Goal: Check status

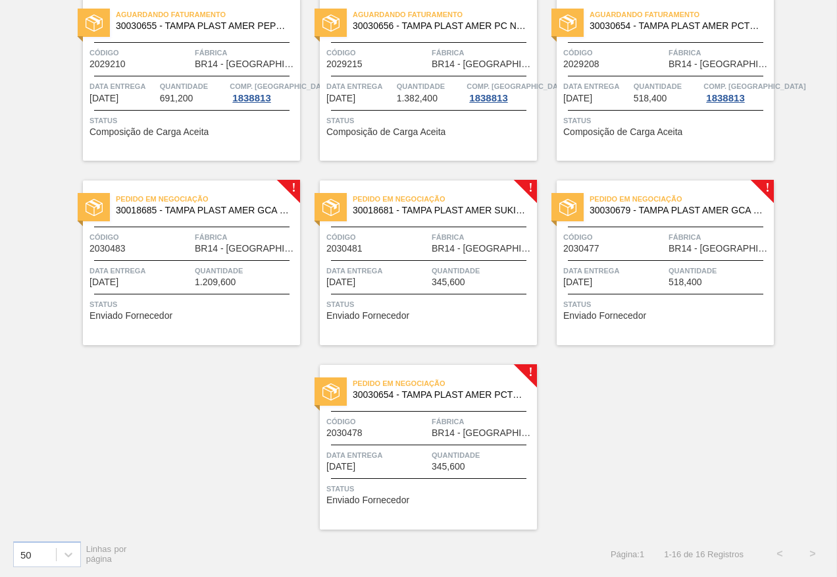
scroll to position [675, 0]
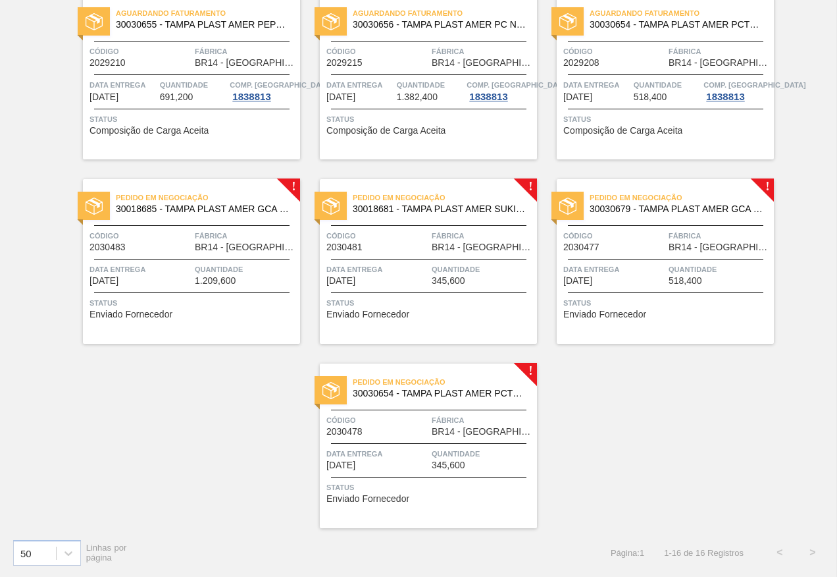
click at [253, 321] on div "Pedido em Negociação 30018685 - TAMPA PLAST AMER GCA S/LINER Código 2030483 Fáb…" at bounding box center [191, 261] width 217 height 165
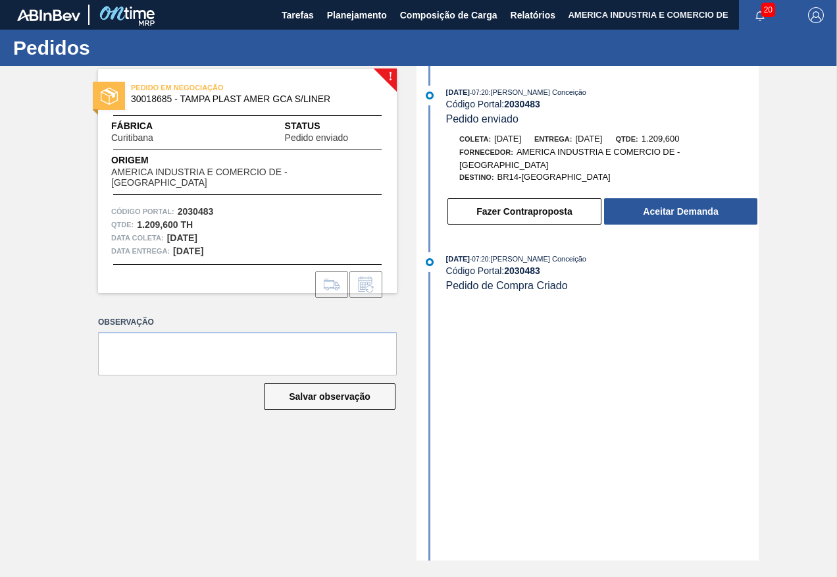
click at [477, 367] on div "[DATE] 07:20 : Aline Aparecida Conceição Código Portal: 2030483 Pedido enviado …" at bounding box center [589, 313] width 339 height 494
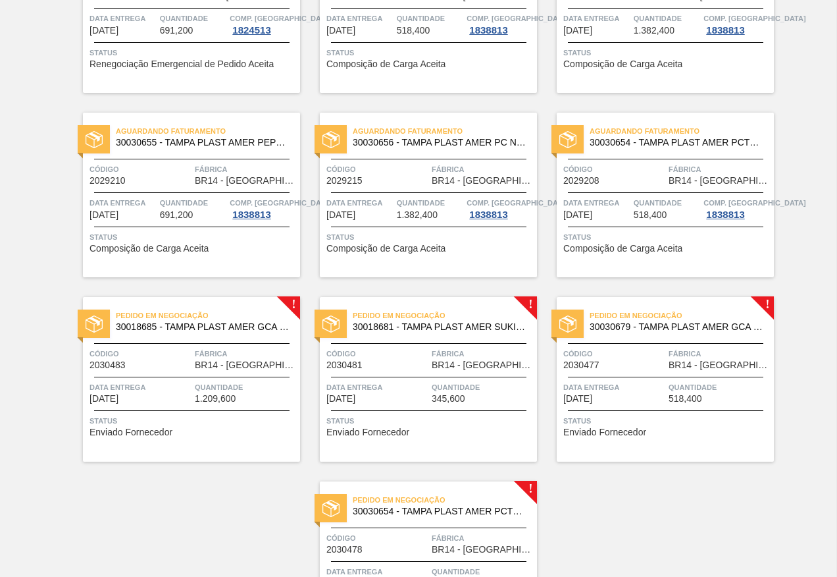
scroll to position [675, 0]
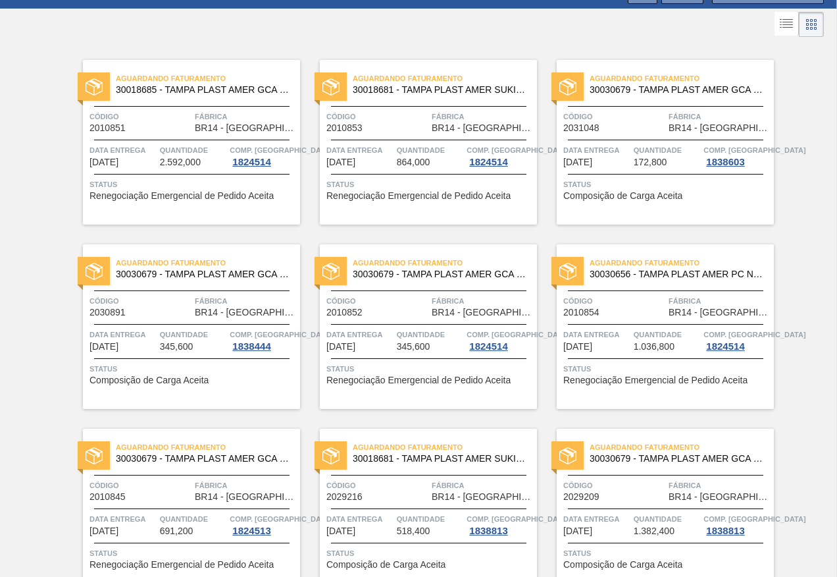
scroll to position [0, 0]
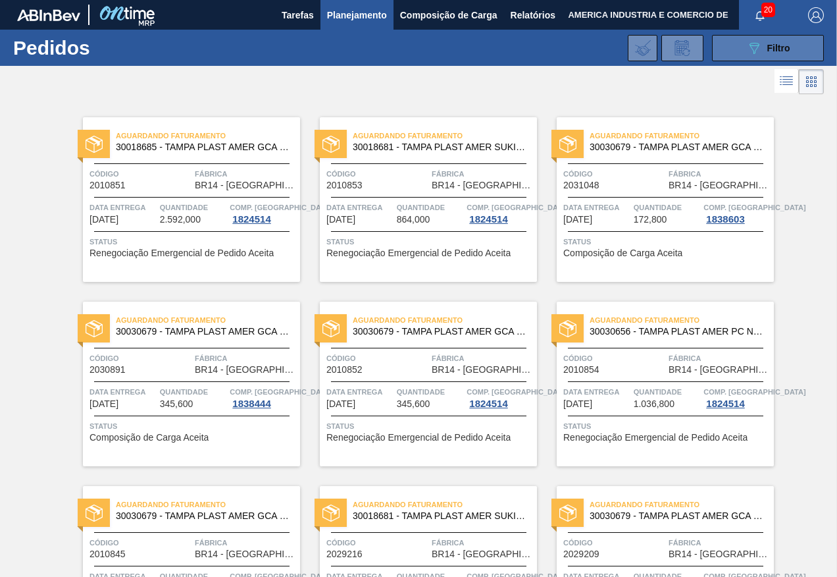
click at [746, 50] on icon "089F7B8B-B2A5-4AFE-B5C0-19BA573D28AC" at bounding box center [754, 48] width 16 height 16
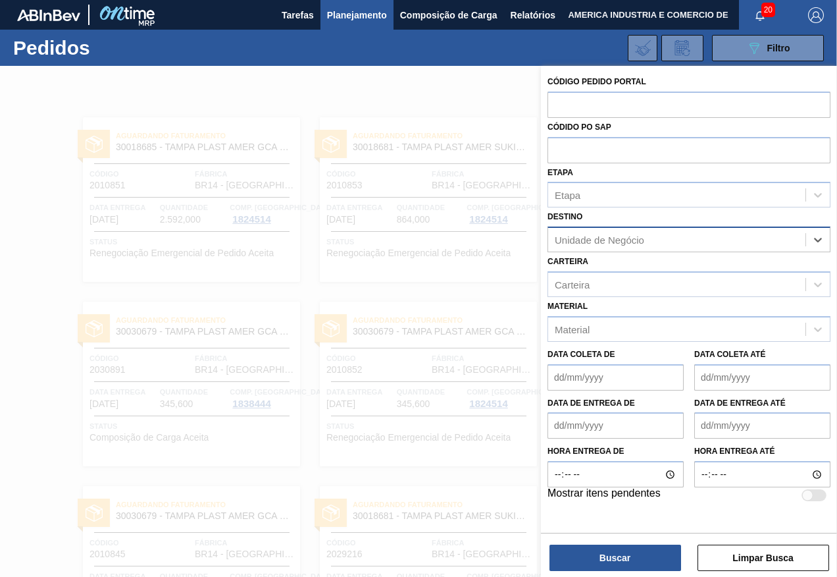
click at [659, 237] on div "Unidade de Negócio" at bounding box center [676, 239] width 257 height 19
type input "via"
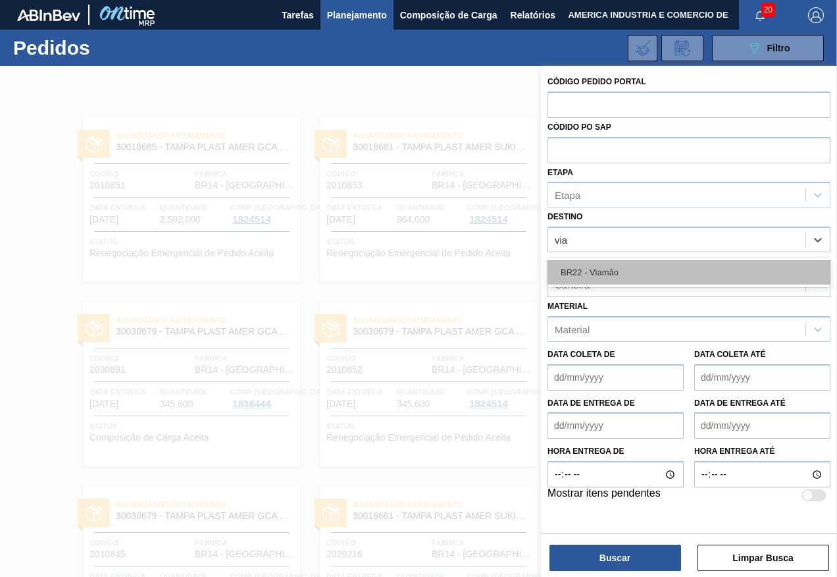
click at [631, 270] on div "BR22 - Viamão" at bounding box center [689, 272] width 283 height 24
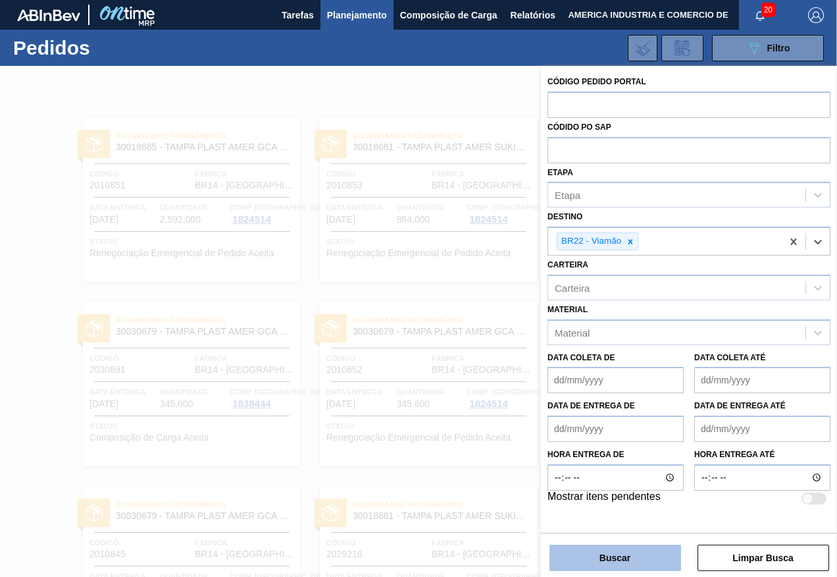
click at [627, 555] on button "Buscar" at bounding box center [616, 557] width 132 height 26
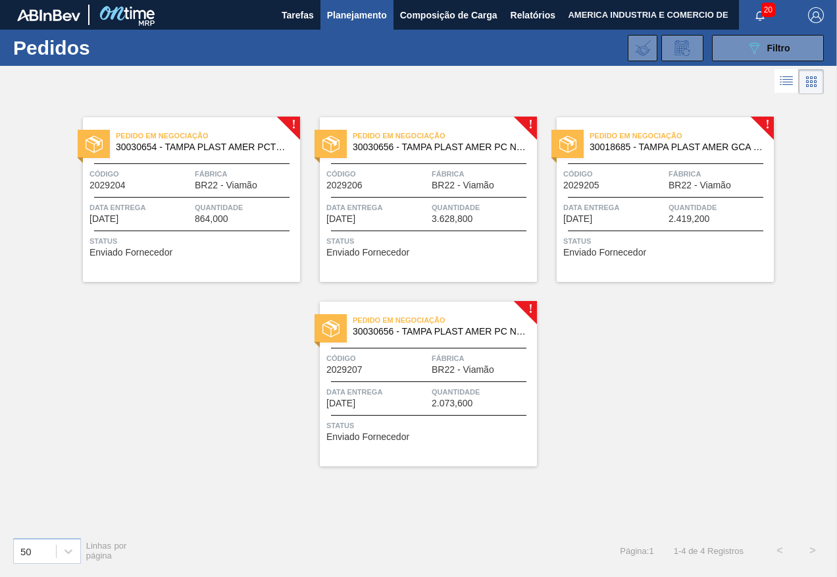
click at [179, 236] on span "Status" at bounding box center [193, 240] width 207 height 13
click at [690, 240] on span "Status" at bounding box center [666, 240] width 207 height 13
click at [677, 257] on div "Pedido em Negociação 30018685 - TAMPA PLAST AMER GCA S/LINER Código 2029205 Fáb…" at bounding box center [665, 199] width 217 height 165
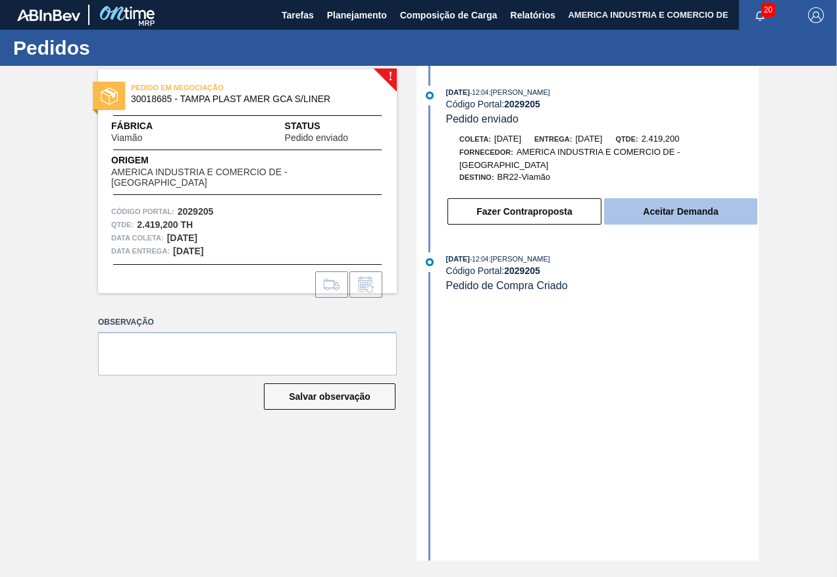
click at [656, 214] on button "Aceitar Demanda" at bounding box center [680, 211] width 153 height 26
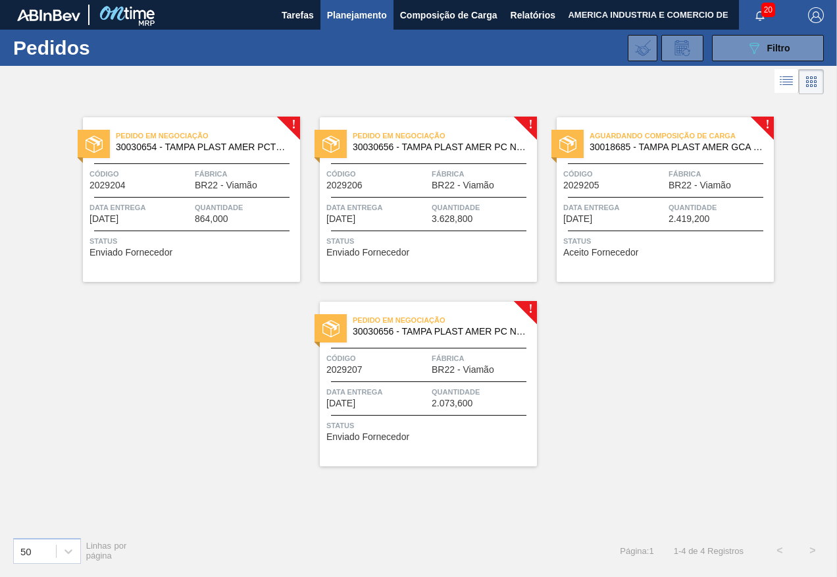
click at [463, 407] on span "2.073,600" at bounding box center [452, 403] width 41 height 10
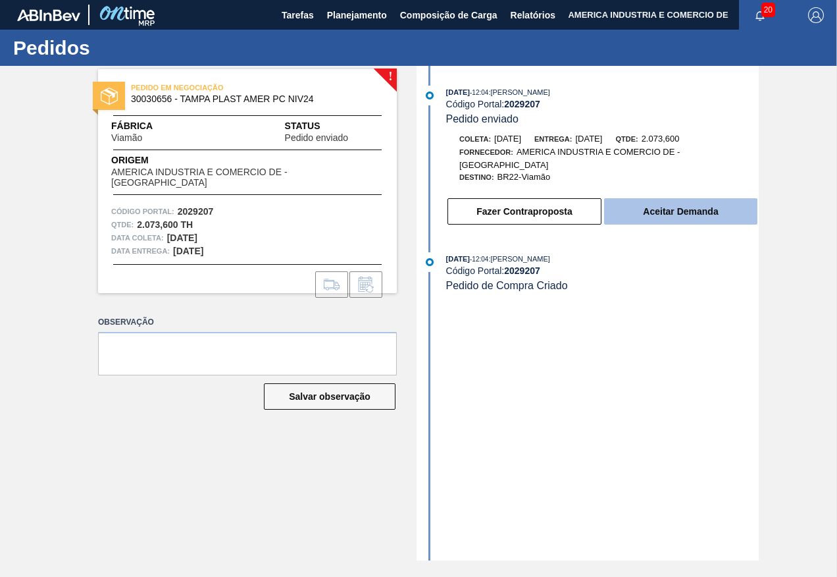
click at [718, 207] on button "Aceitar Demanda" at bounding box center [680, 211] width 153 height 26
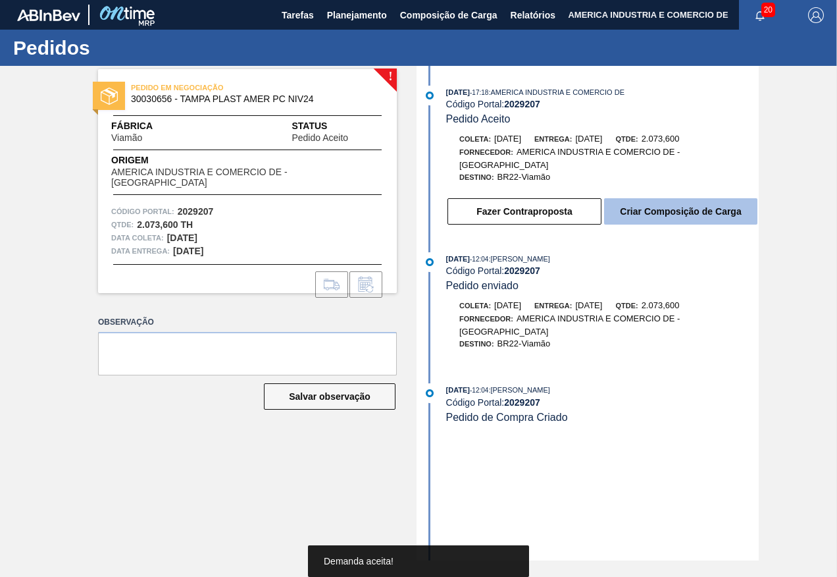
click at [702, 208] on button "Criar Composição de Carga" at bounding box center [680, 211] width 153 height 26
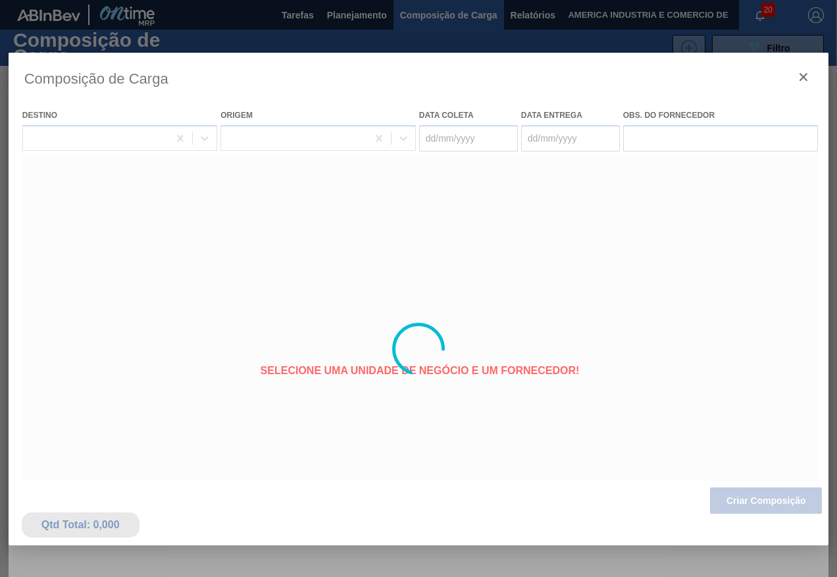
type coleta "[DATE]"
type entrega "[DATE]"
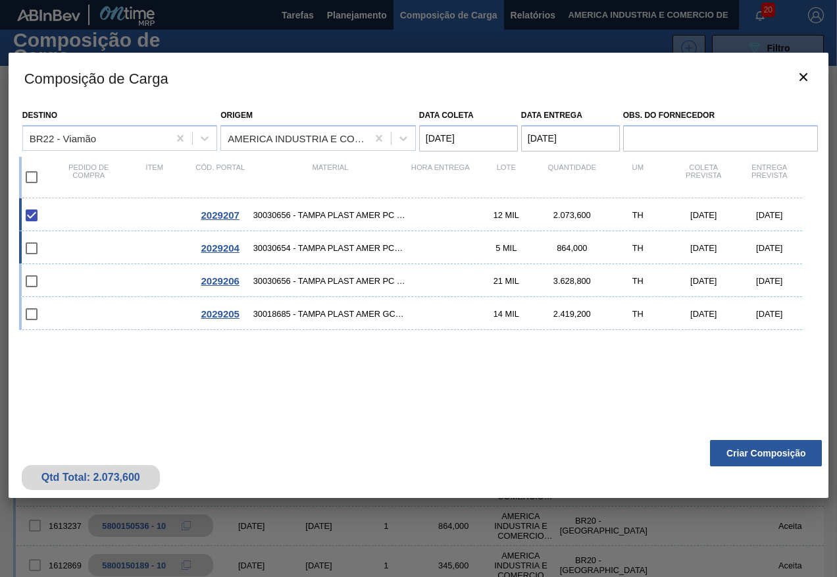
click at [360, 247] on span "30030654 - TAMPA PLAST AMER PCTW NIV24" at bounding box center [330, 248] width 155 height 10
checkbox input "true"
click at [360, 247] on span "30030654 - TAMPA PLAST AMER PCTW NIV24" at bounding box center [330, 248] width 155 height 10
type coleta "[DATE]"
type entrega "[DATE]"
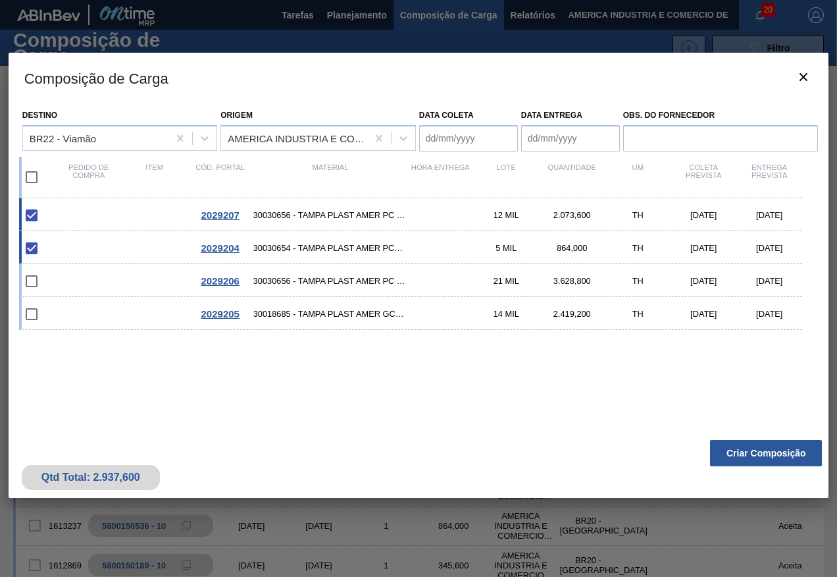
checkbox input "false"
click at [314, 311] on span "30018685 - TAMPA PLAST AMER GCA S/LINER" at bounding box center [330, 314] width 155 height 10
checkbox input "true"
click at [758, 453] on button "Criar Composição" at bounding box center [766, 453] width 112 height 26
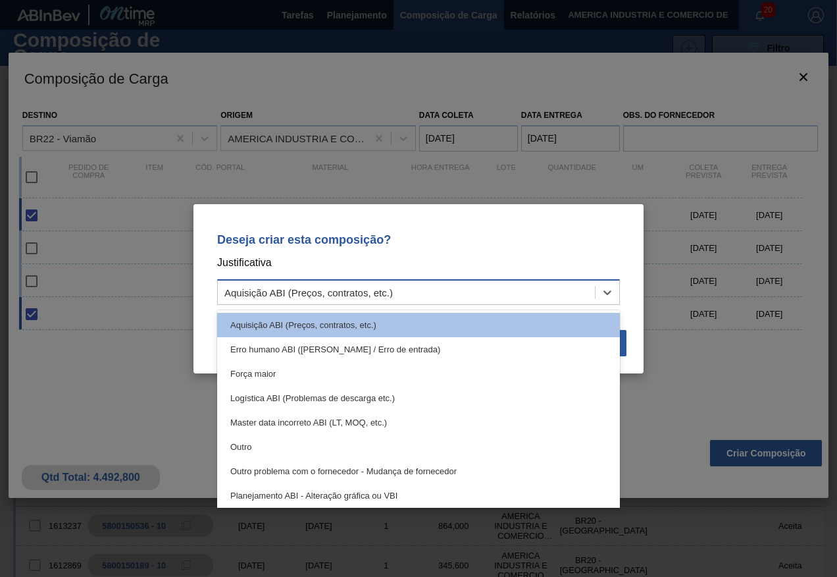
click at [407, 302] on div "Aquisição ABI (Preços, contratos, etc.)" at bounding box center [418, 292] width 403 height 26
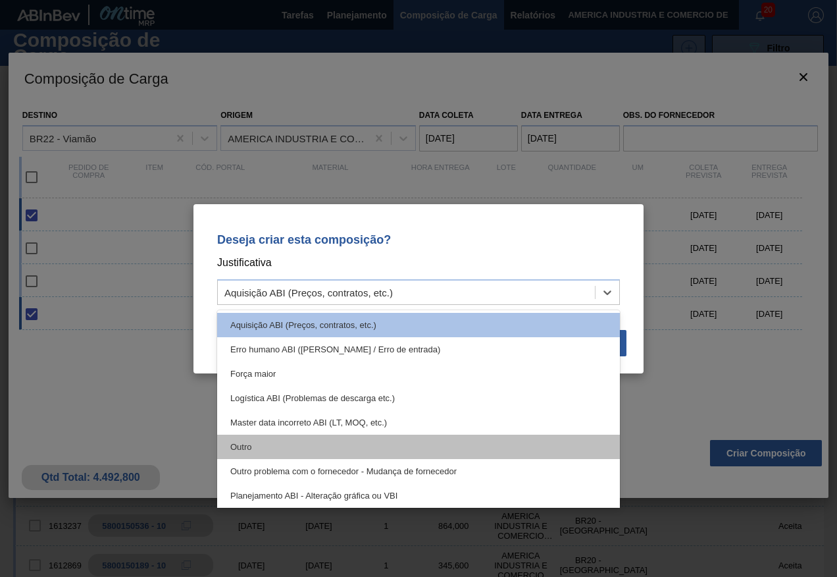
click at [224, 438] on div "Outro" at bounding box center [418, 446] width 403 height 24
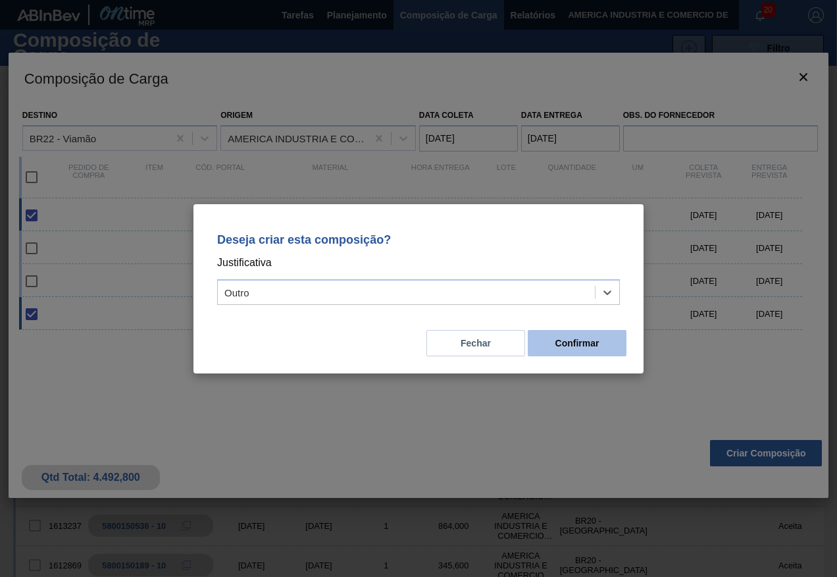
click at [594, 344] on button "Confirmar" at bounding box center [577, 343] width 99 height 26
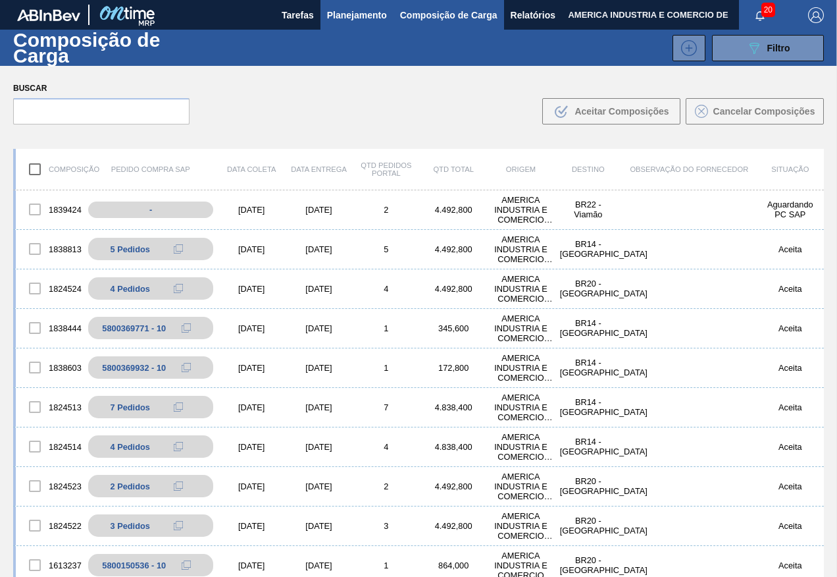
click at [349, 16] on span "Planejamento" at bounding box center [357, 15] width 60 height 16
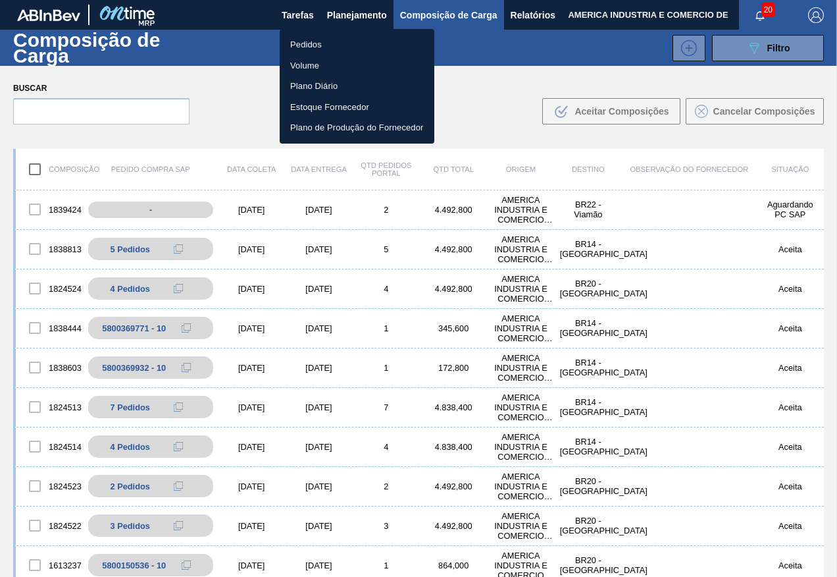
click at [311, 39] on li "Pedidos" at bounding box center [357, 44] width 155 height 21
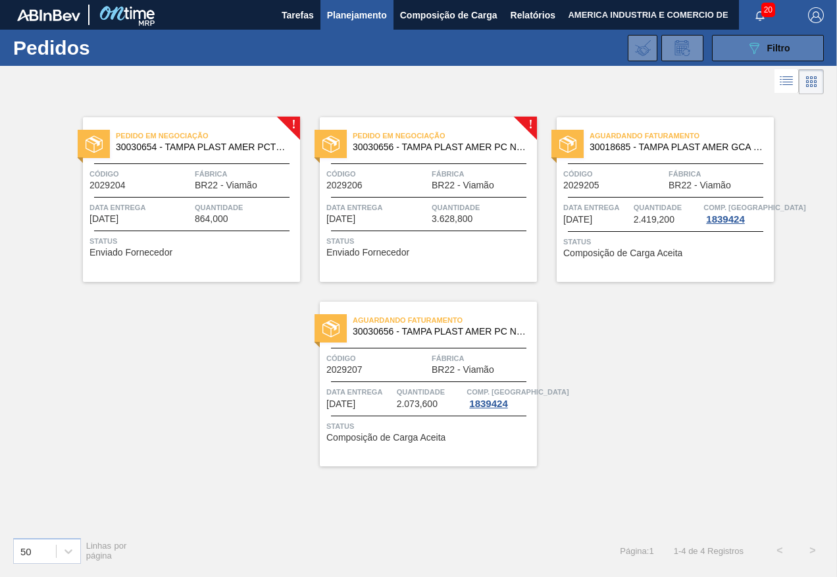
click at [734, 53] on button "089F7B8B-B2A5-4AFE-B5C0-19BA573D28AC Filtro" at bounding box center [768, 48] width 112 height 26
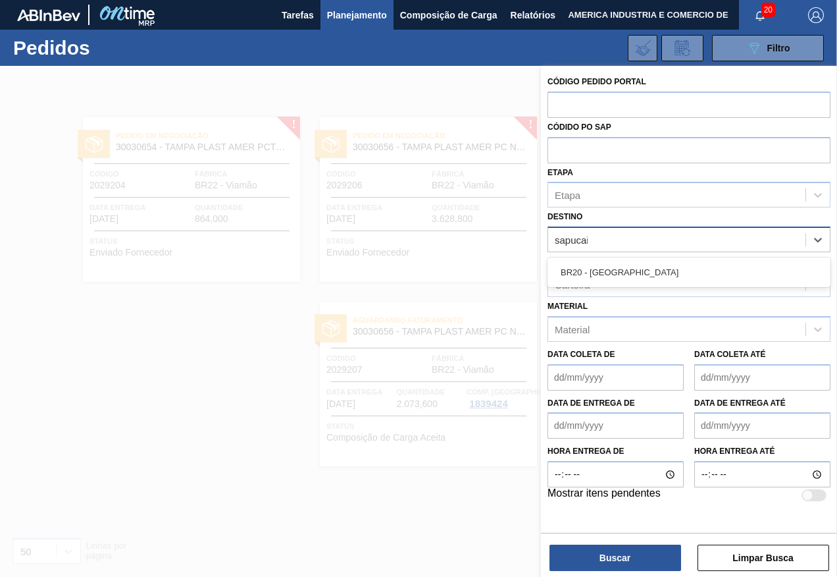
type input "sapucaia"
click at [655, 258] on div "BR20 - [GEOGRAPHIC_DATA]" at bounding box center [689, 272] width 283 height 30
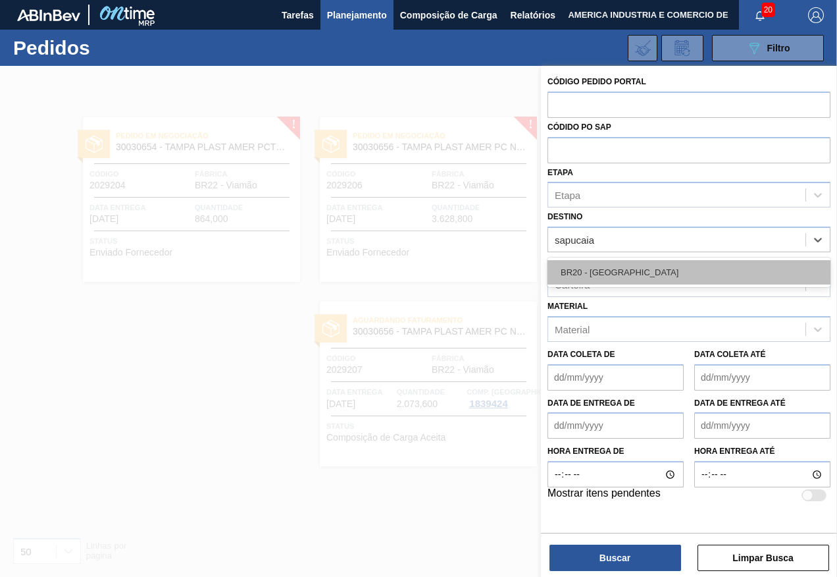
click at [652, 265] on div "BR20 - [GEOGRAPHIC_DATA]" at bounding box center [689, 272] width 283 height 24
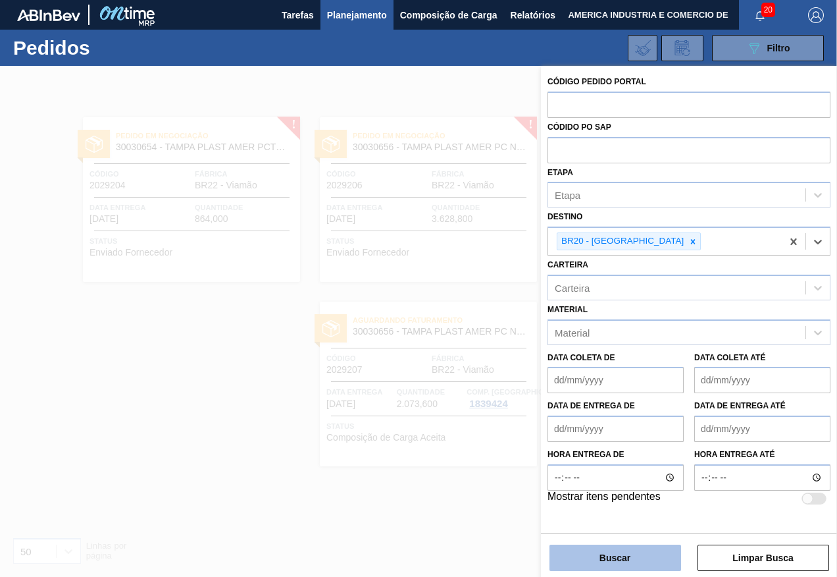
click at [621, 558] on button "Buscar" at bounding box center [616, 557] width 132 height 26
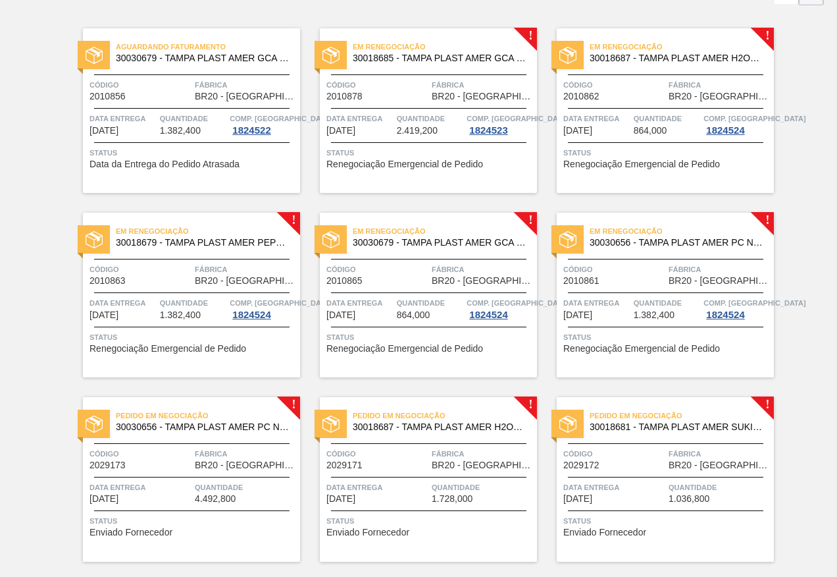
scroll to position [66, 0]
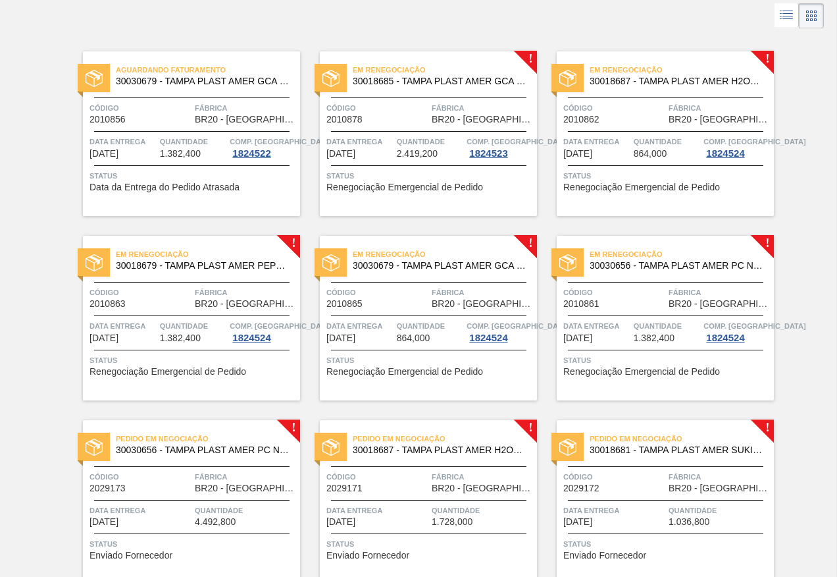
click at [468, 195] on div "Em renegociação 30018685 - TAMPA PLAST AMER GCA S/LINER Código 2010878 Fábrica …" at bounding box center [428, 133] width 217 height 165
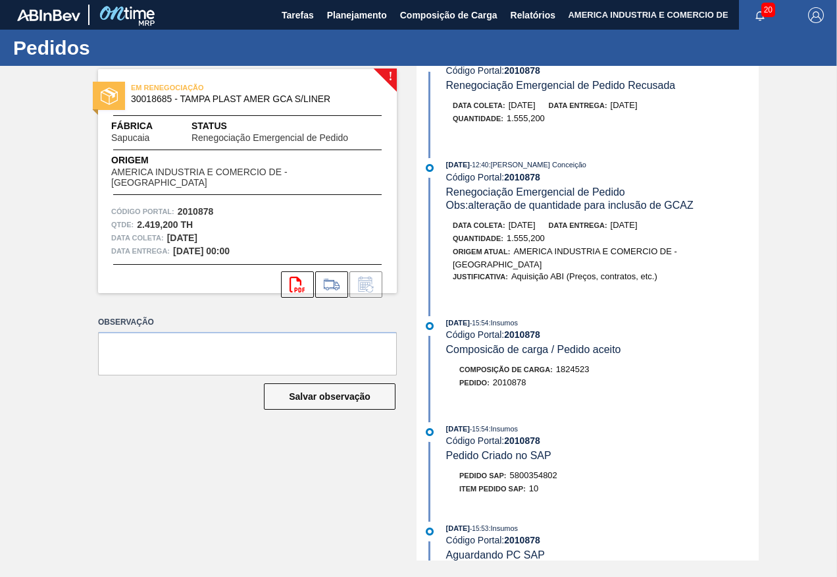
scroll to position [329, 0]
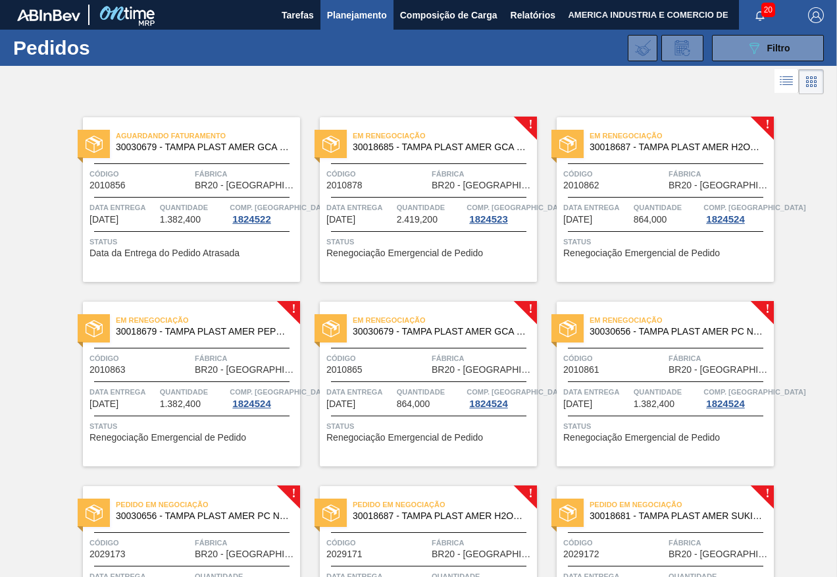
click at [657, 219] on span "864,000" at bounding box center [651, 220] width 34 height 10
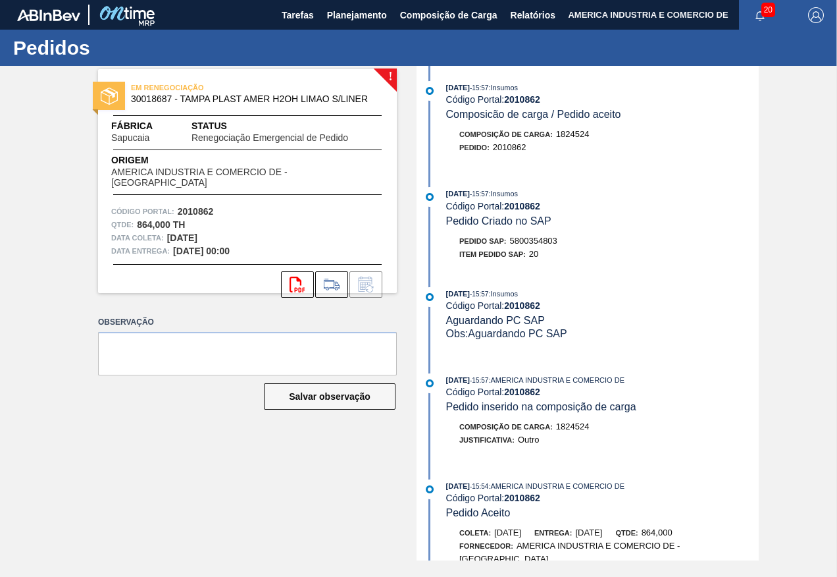
scroll to position [218, 0]
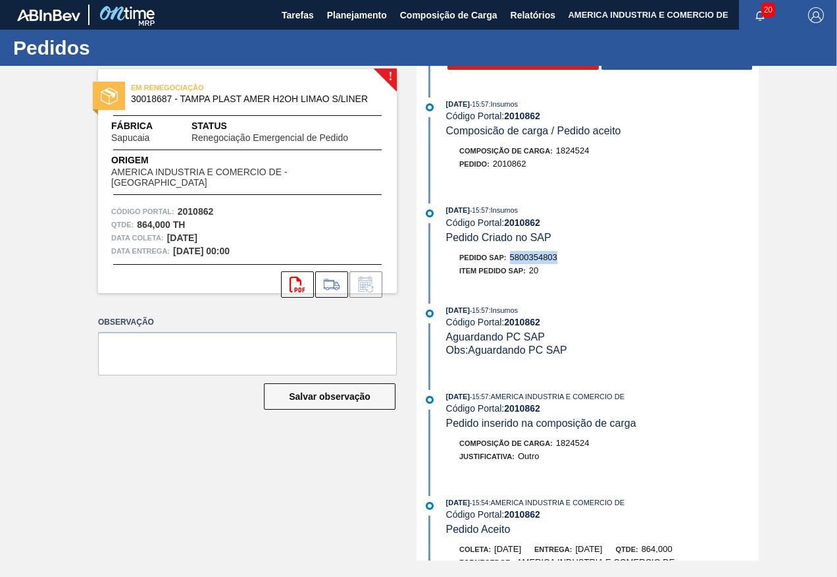
drag, startPoint x: 512, startPoint y: 254, endPoint x: 560, endPoint y: 257, distance: 48.1
click at [560, 257] on div "Pedido SAP: 5800354803" at bounding box center [602, 257] width 313 height 13
copy span "5800354803"
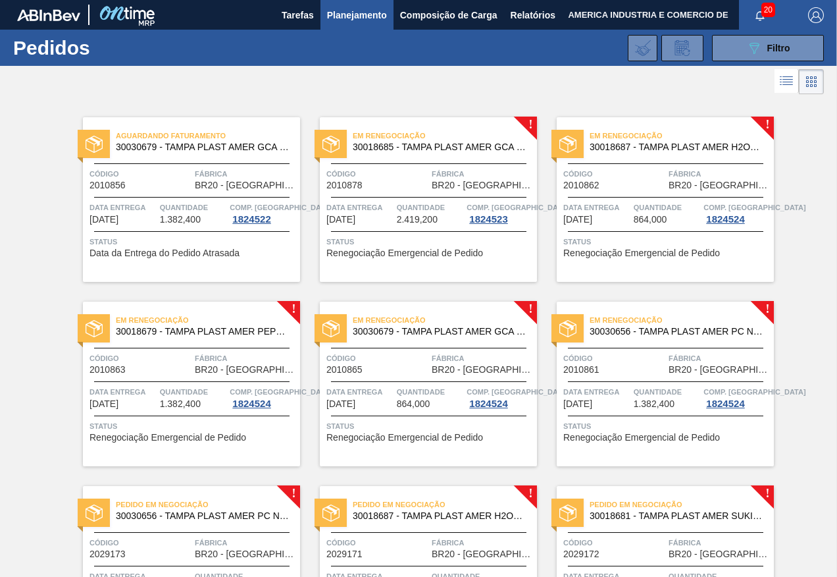
click at [423, 242] on span "Status" at bounding box center [429, 241] width 207 height 13
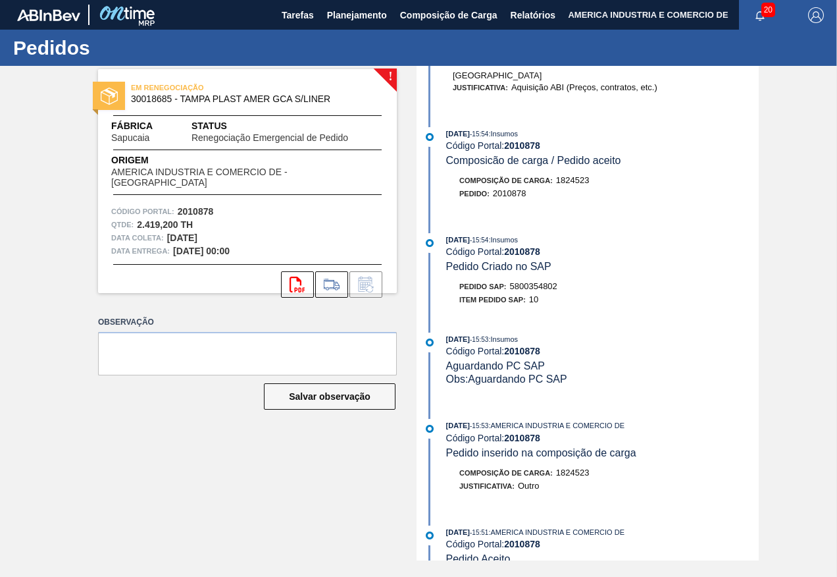
scroll to position [461, 0]
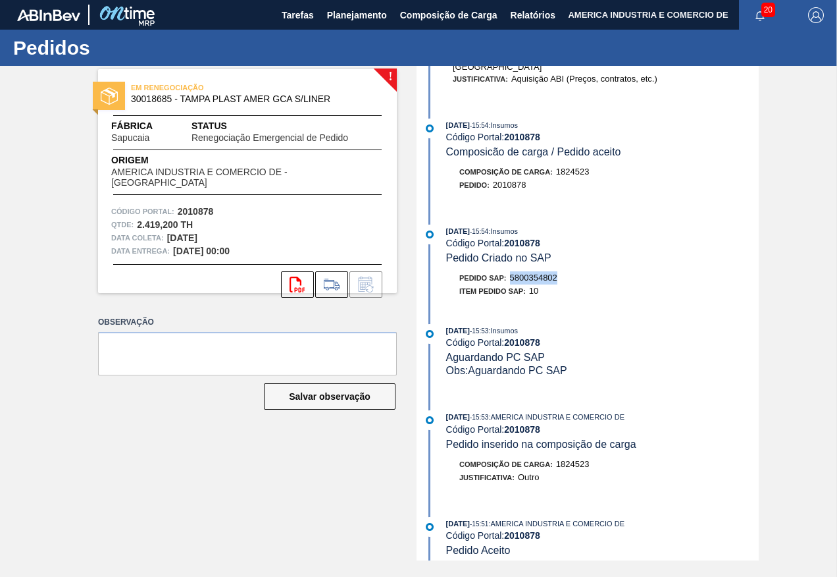
drag, startPoint x: 513, startPoint y: 287, endPoint x: 559, endPoint y: 291, distance: 46.2
click at [559, 284] on div "Pedido SAP: 5800354802" at bounding box center [602, 277] width 313 height 13
copy span "5800354802"
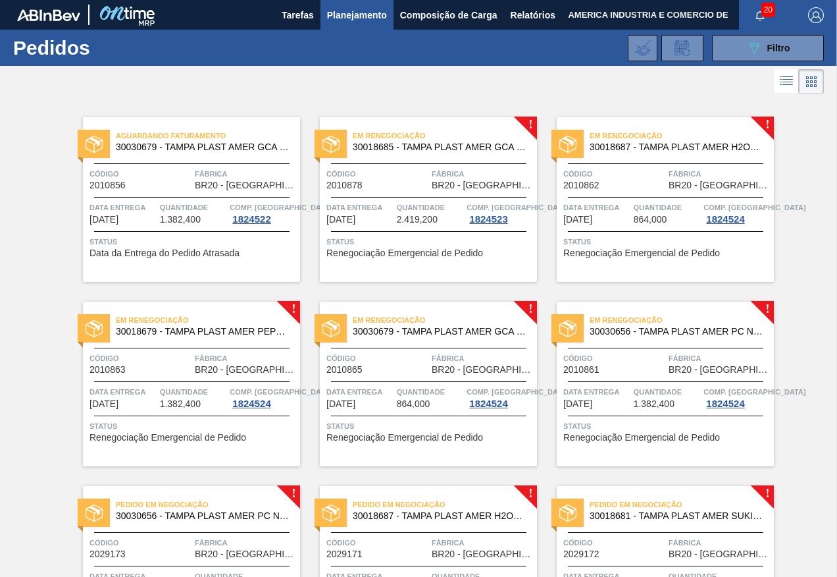
click at [205, 436] on span "Renegociação Emergencial de Pedido" at bounding box center [168, 437] width 157 height 10
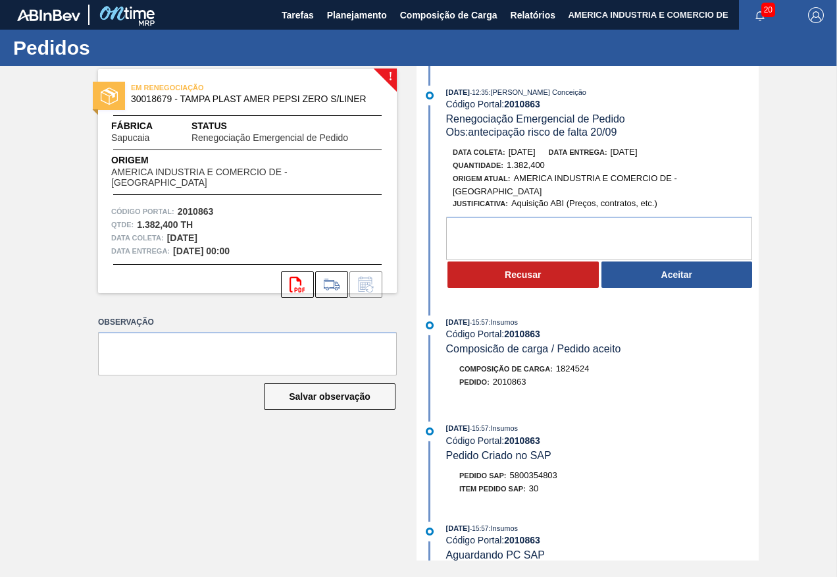
scroll to position [66, 0]
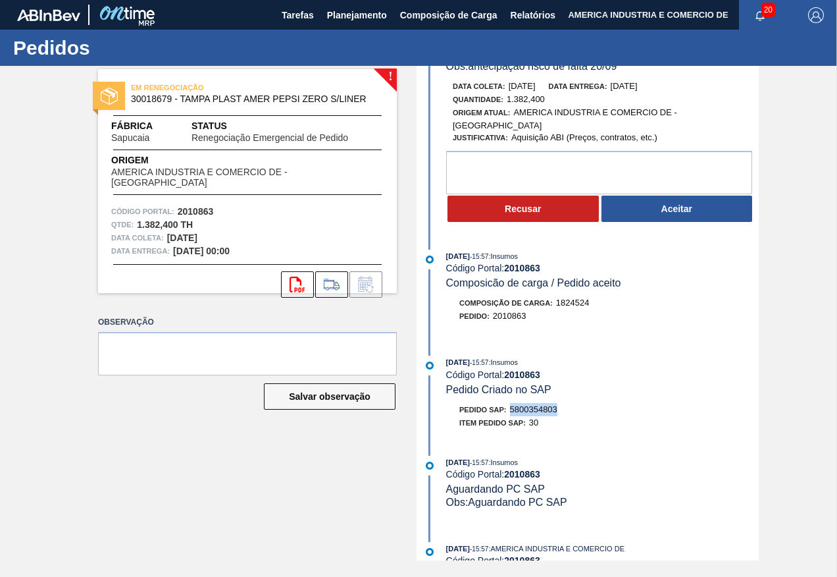
drag, startPoint x: 513, startPoint y: 406, endPoint x: 559, endPoint y: 411, distance: 46.3
click at [559, 411] on div "Pedido SAP: 5800354803" at bounding box center [602, 409] width 313 height 13
copy span "5800354803"
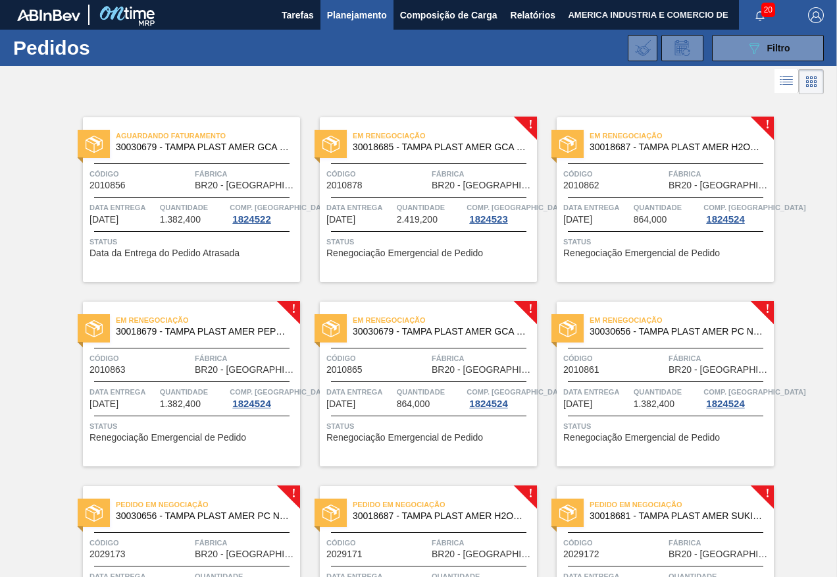
click at [629, 245] on span "Status" at bounding box center [666, 241] width 207 height 13
click at [265, 273] on div "Aguardando Faturamento 30030679 - TAMPA PLAST AMER GCA ZERO NIV24 Código 201085…" at bounding box center [191, 199] width 217 height 165
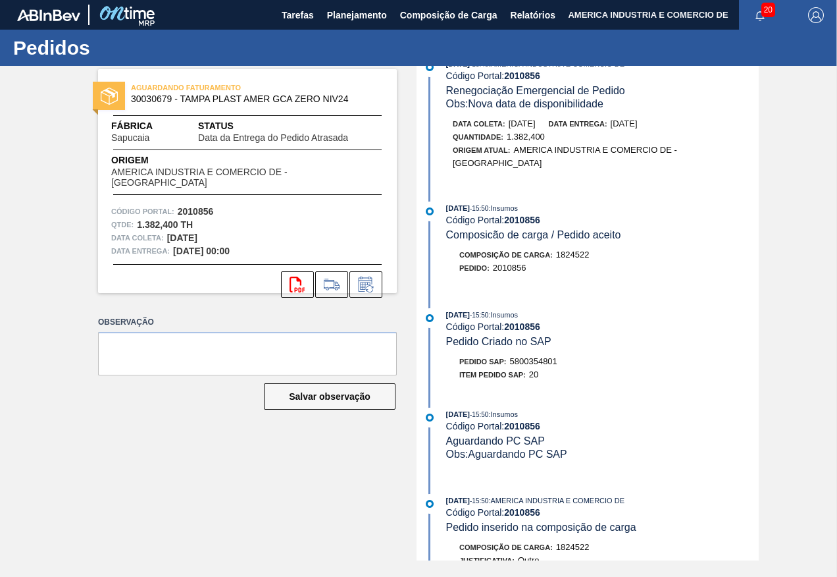
scroll to position [554, 0]
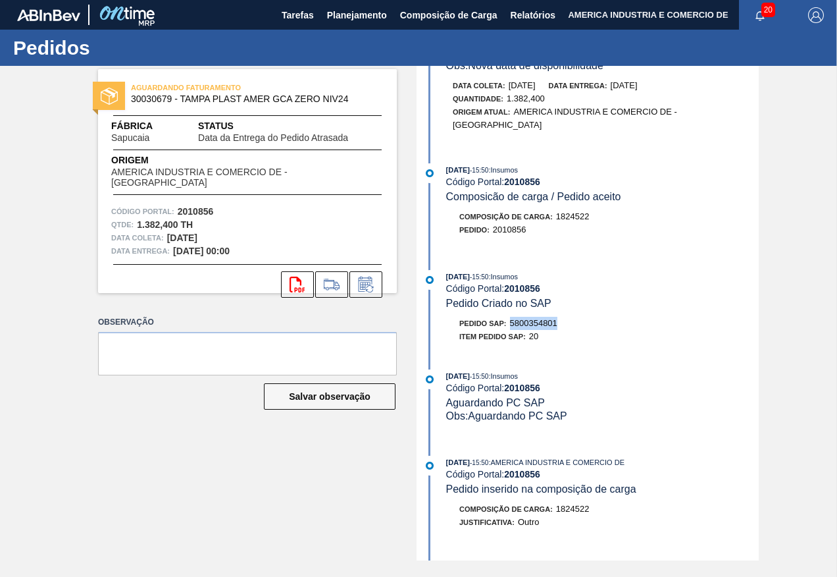
drag, startPoint x: 514, startPoint y: 321, endPoint x: 559, endPoint y: 319, distance: 45.4
click at [559, 319] on div "Pedido SAP: 5800354801" at bounding box center [602, 323] width 313 height 13
copy span "5800354801"
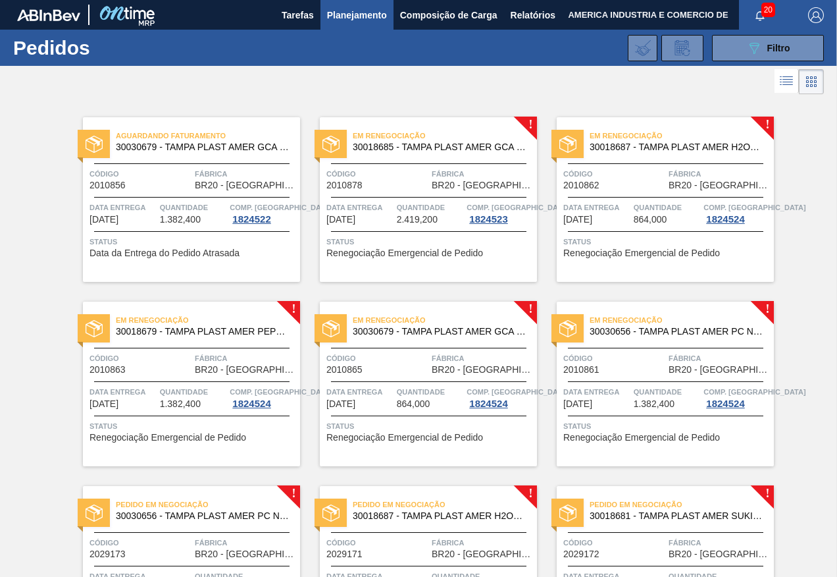
click at [450, 251] on span "Renegociação Emergencial de Pedido" at bounding box center [404, 253] width 157 height 10
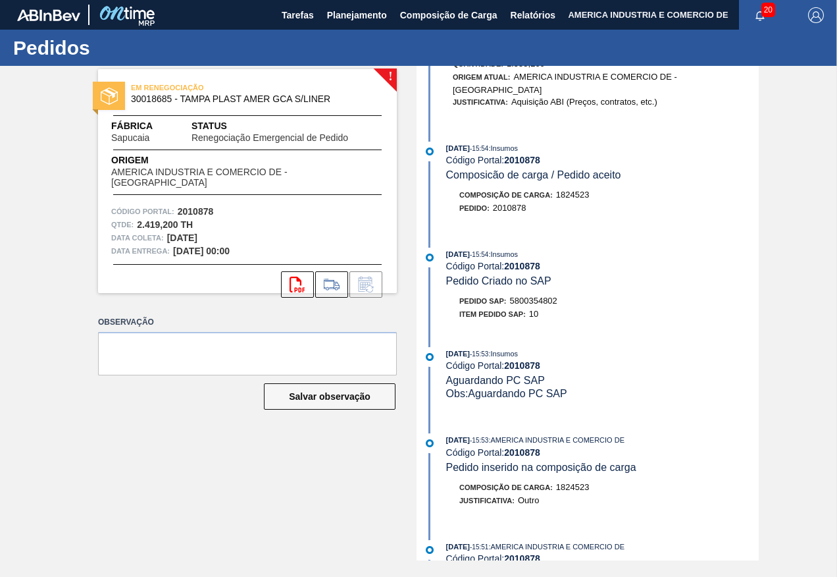
scroll to position [461, 0]
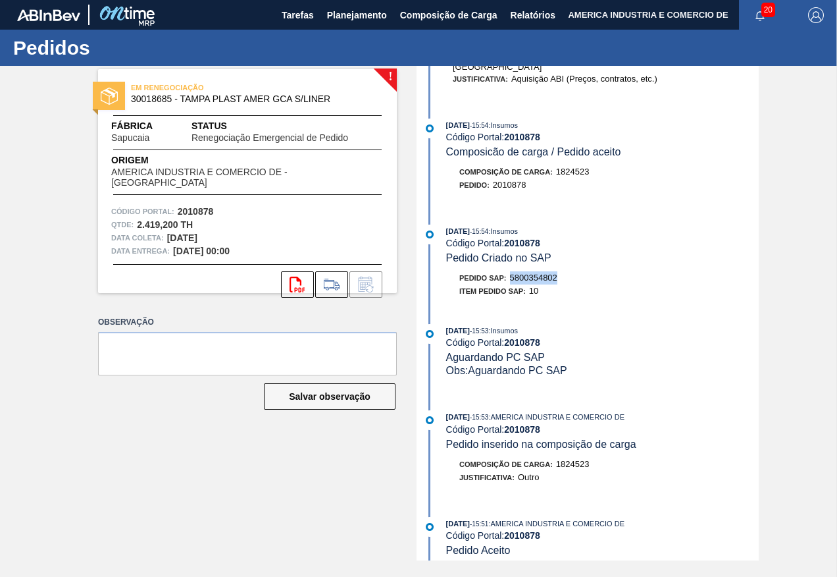
drag, startPoint x: 511, startPoint y: 288, endPoint x: 561, endPoint y: 289, distance: 49.4
click at [561, 284] on div "Pedido SAP: 5800354802" at bounding box center [602, 277] width 313 height 13
copy span "5800354802"
